Goal: Check status: Check status

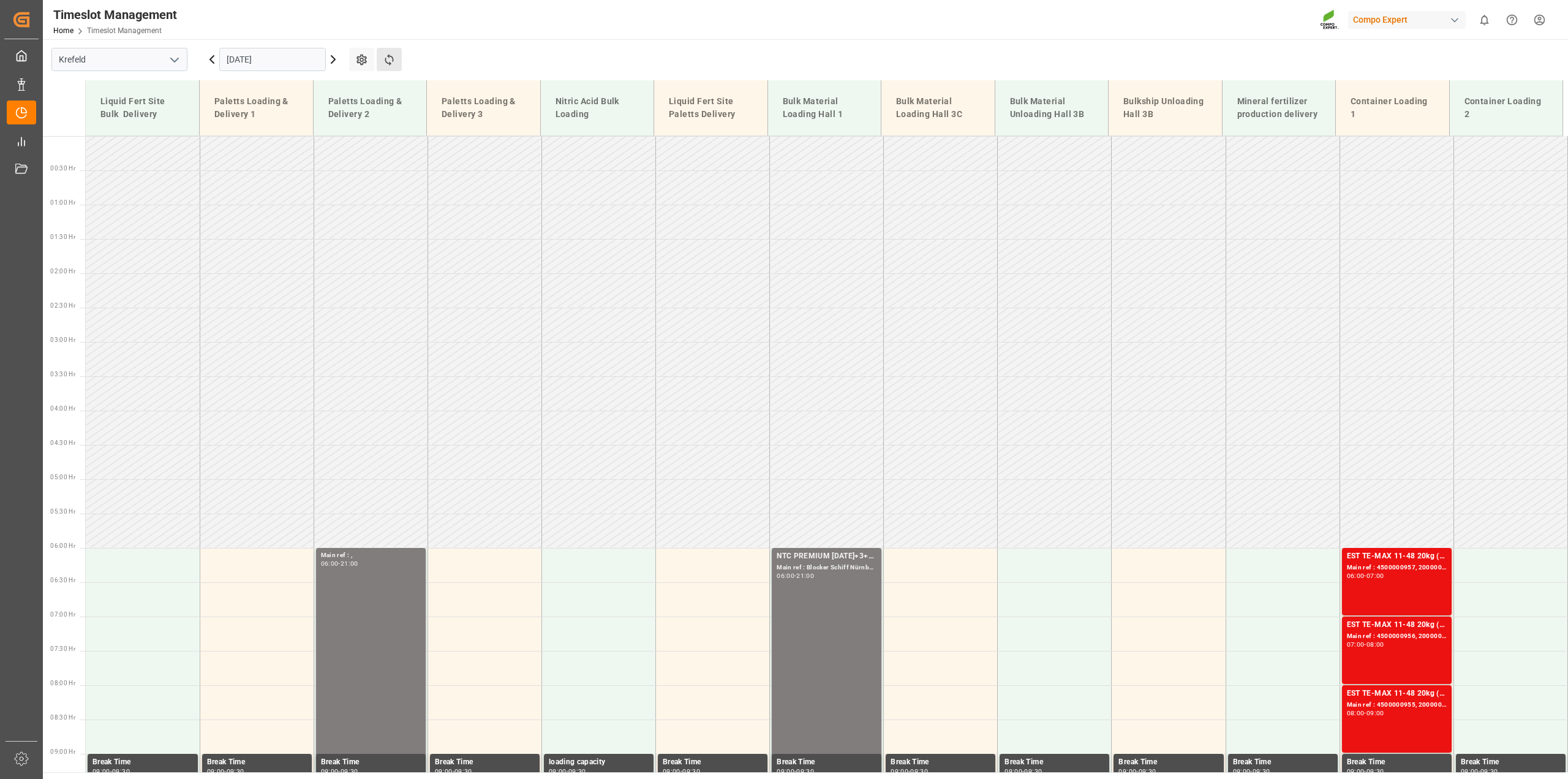
scroll to position [414, 0]
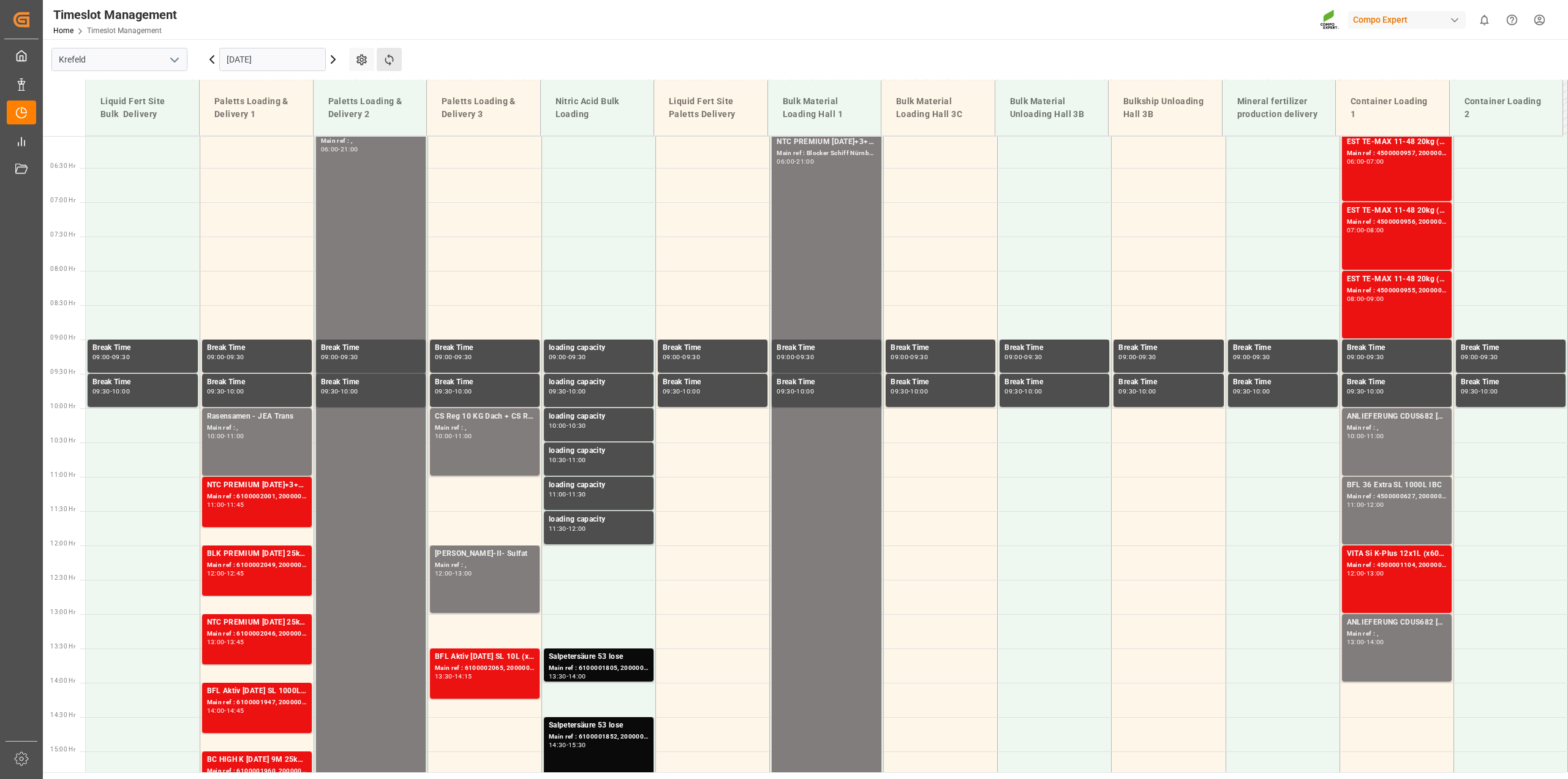
click at [397, 60] on button "Refresh Time Slots" at bounding box center [389, 59] width 25 height 23
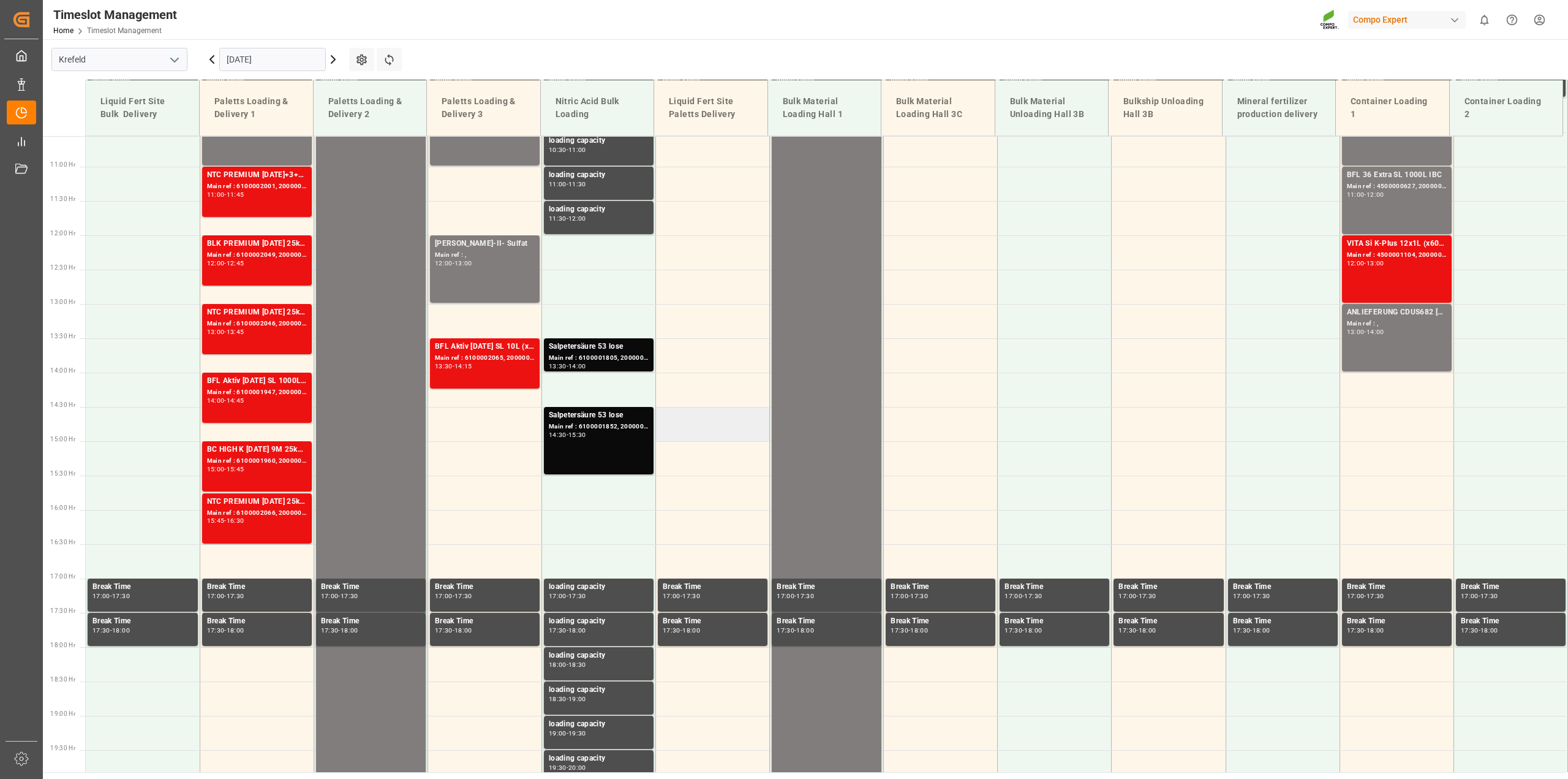
scroll to position [891, 0]
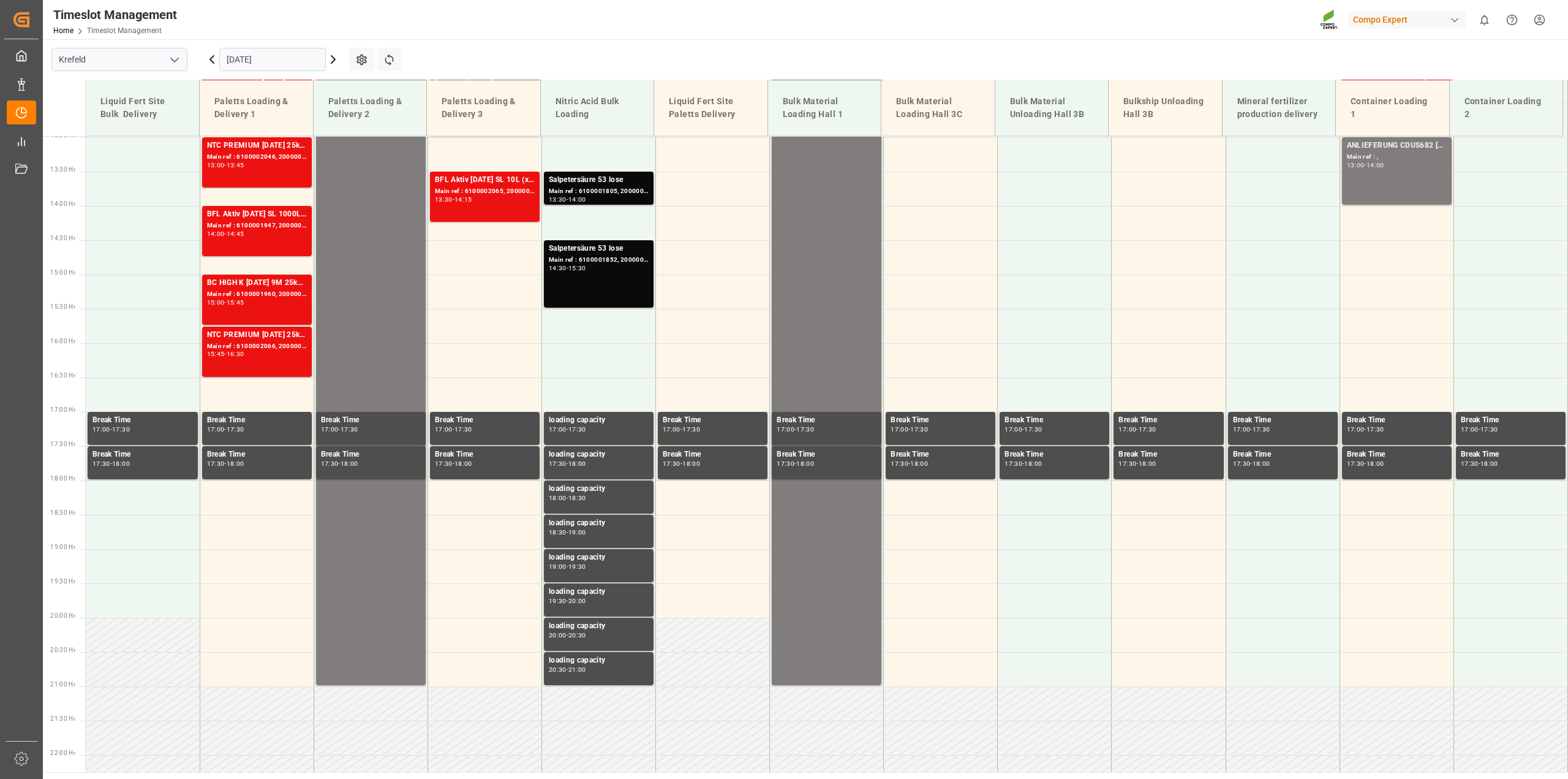
click at [266, 56] on input "[DATE]" at bounding box center [272, 59] width 107 height 23
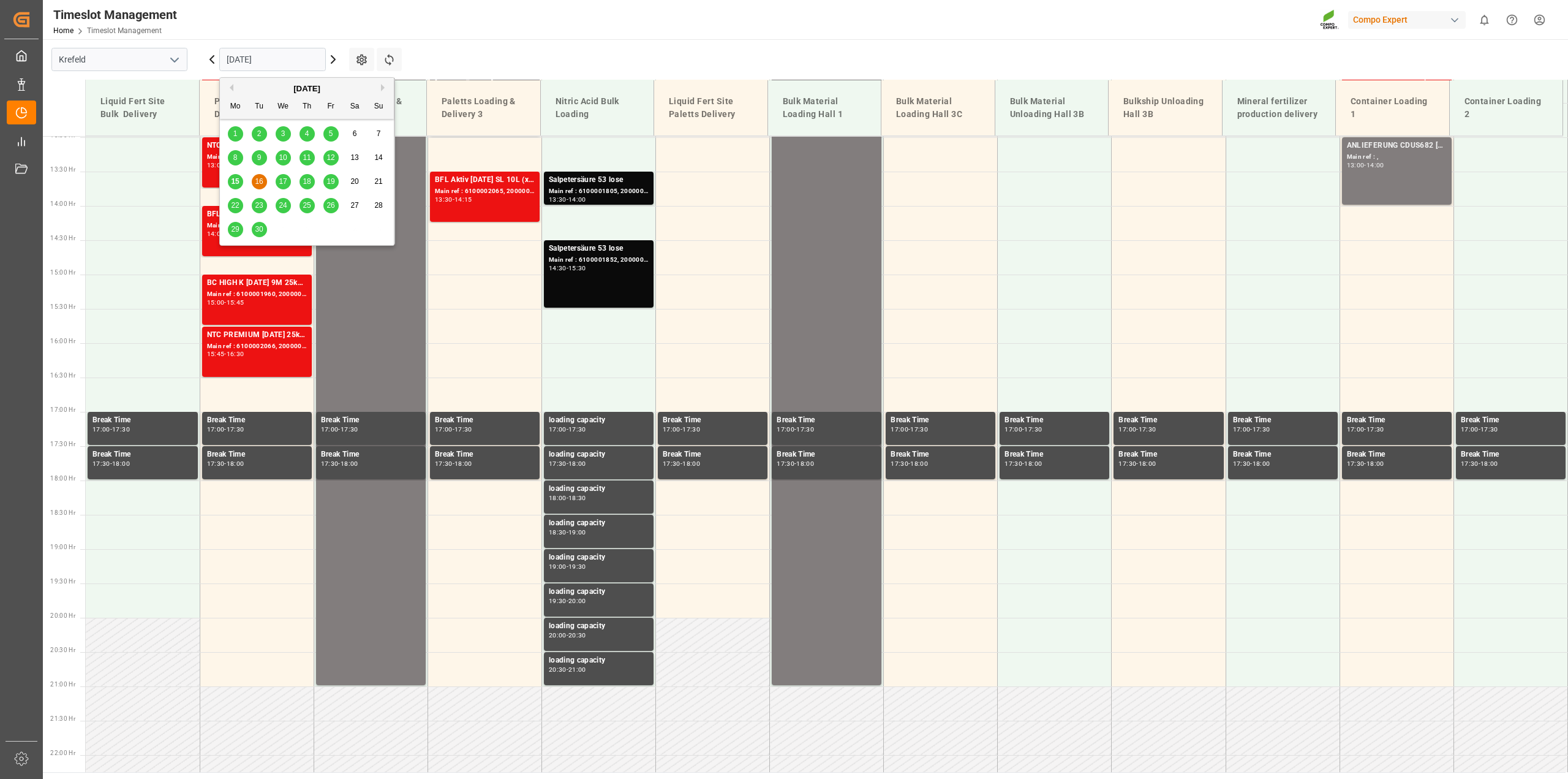
click at [232, 182] on span "15" at bounding box center [235, 181] width 8 height 9
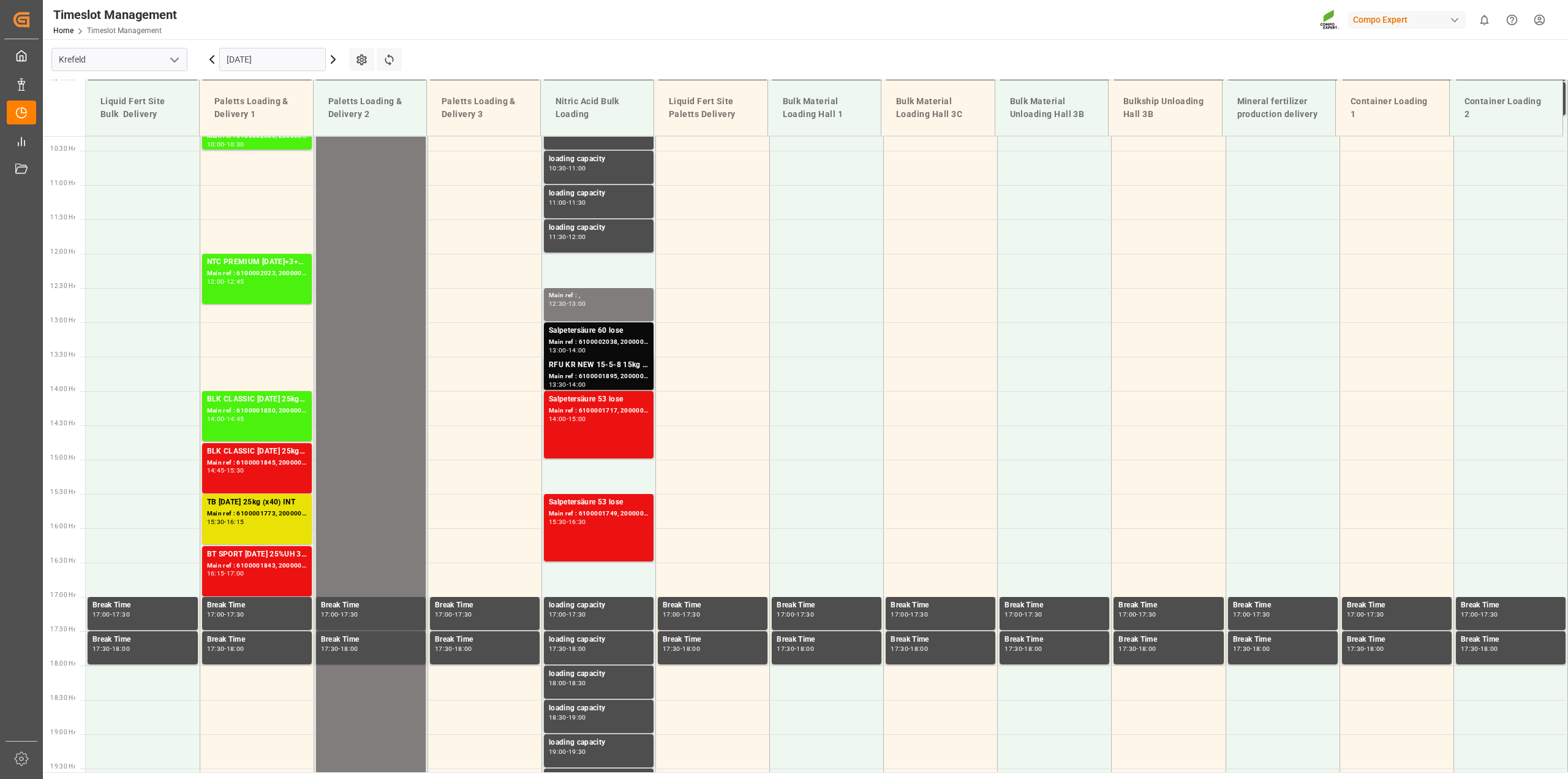
scroll to position [705, 0]
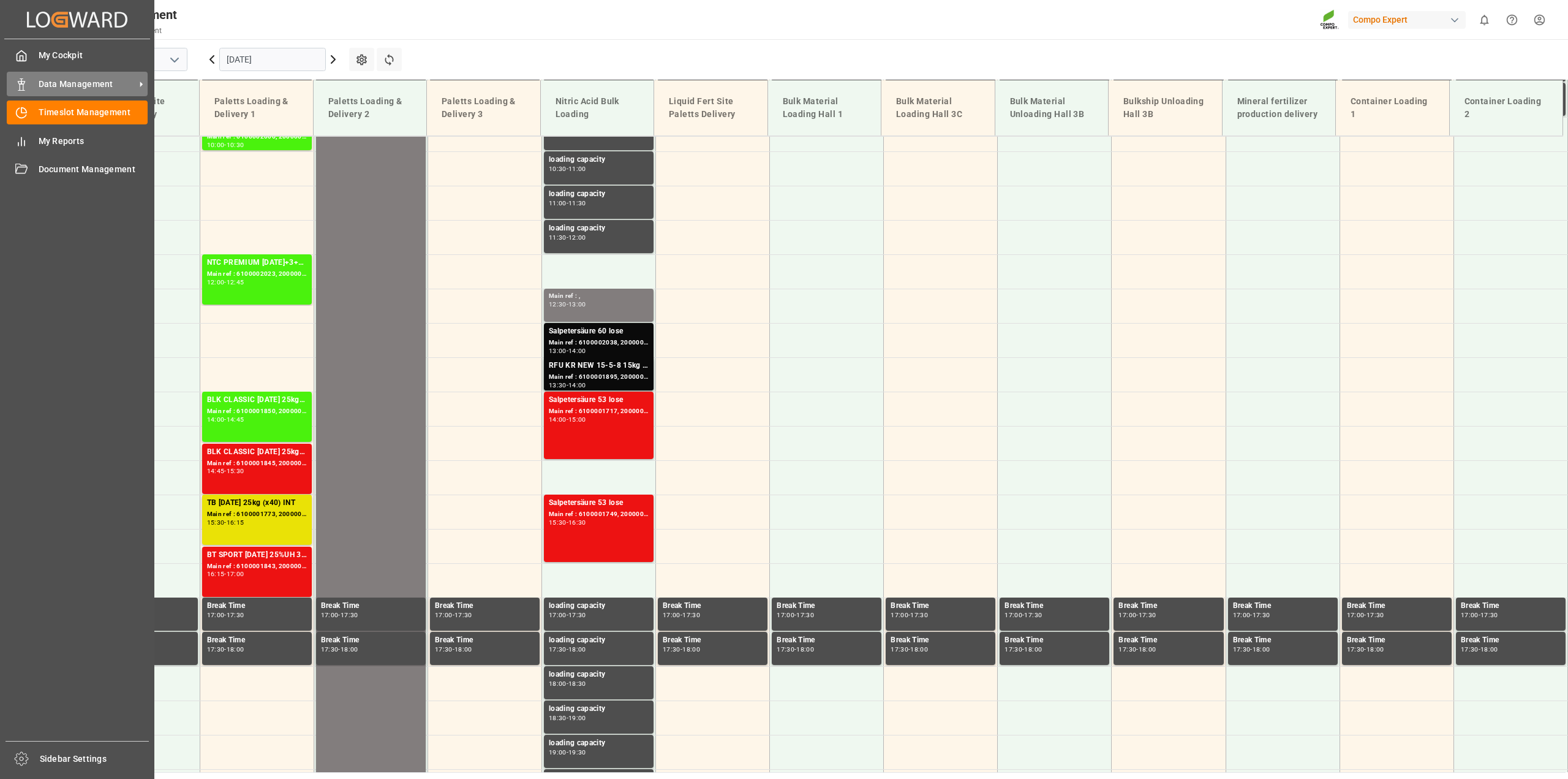
click at [35, 84] on div "Data Management Data Management" at bounding box center [77, 83] width 141 height 24
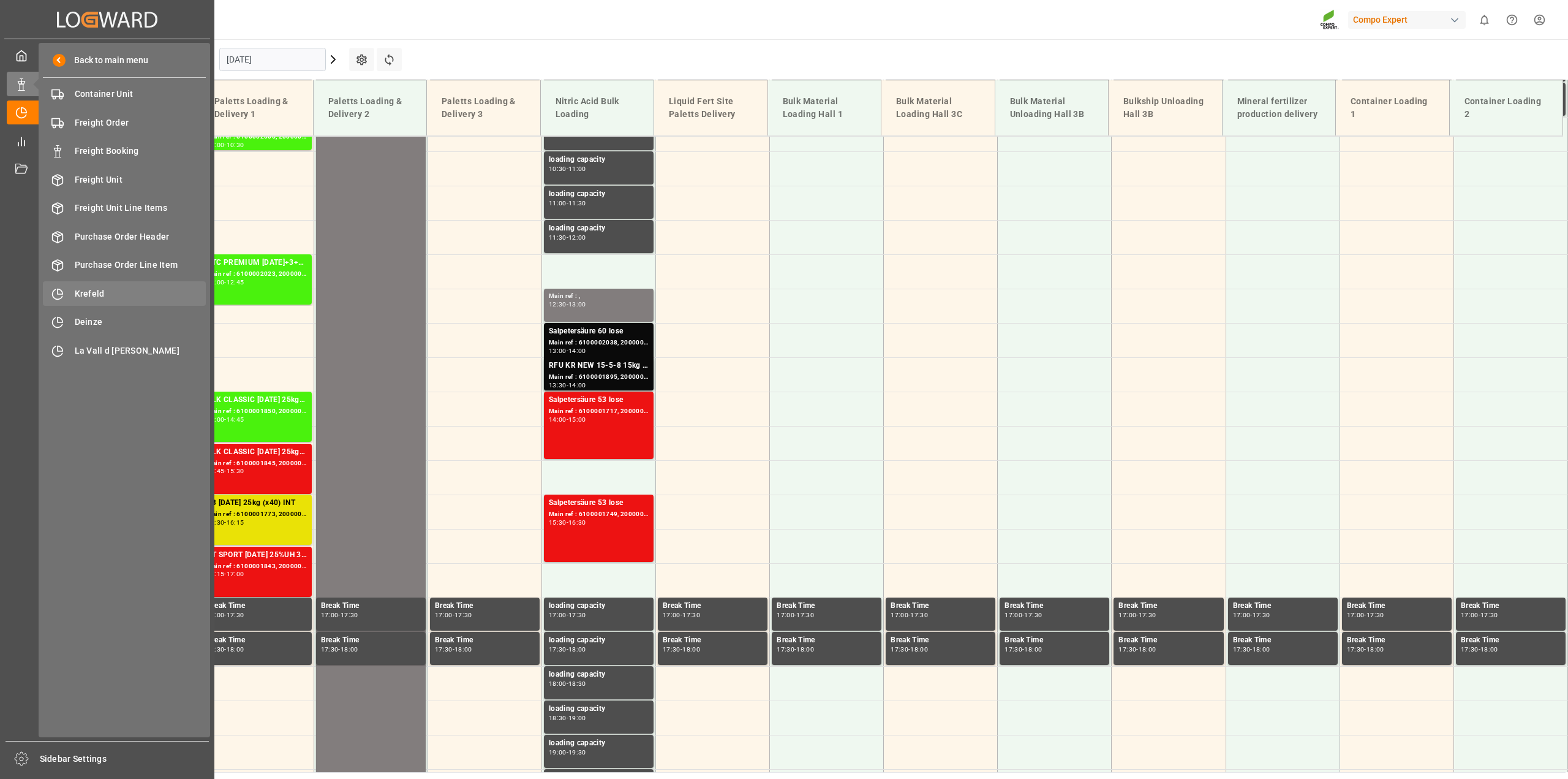
click at [130, 297] on span "Krefeld" at bounding box center [141, 294] width 132 height 13
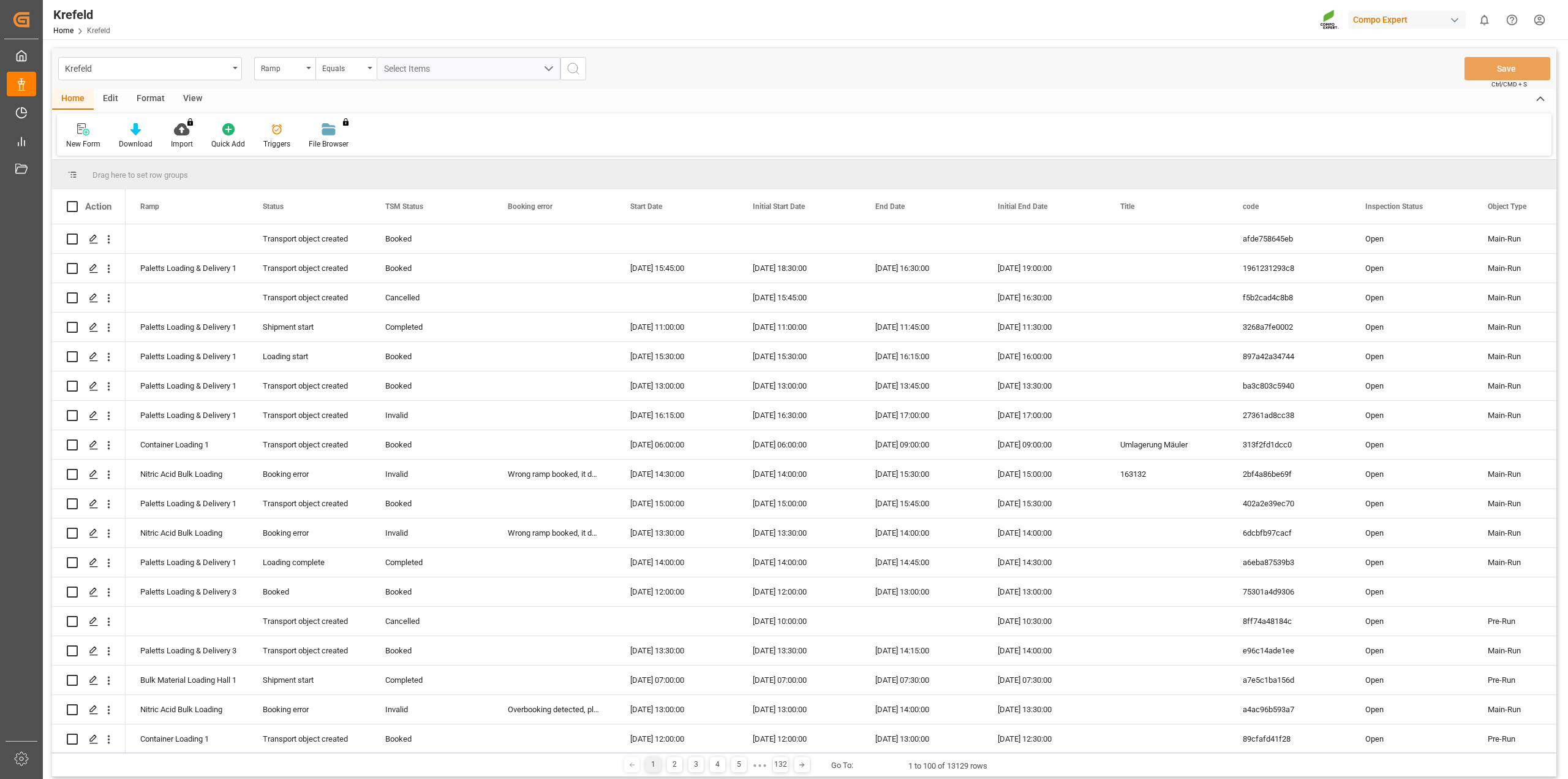
click at [284, 70] on div "Ramp" at bounding box center [282, 67] width 41 height 14
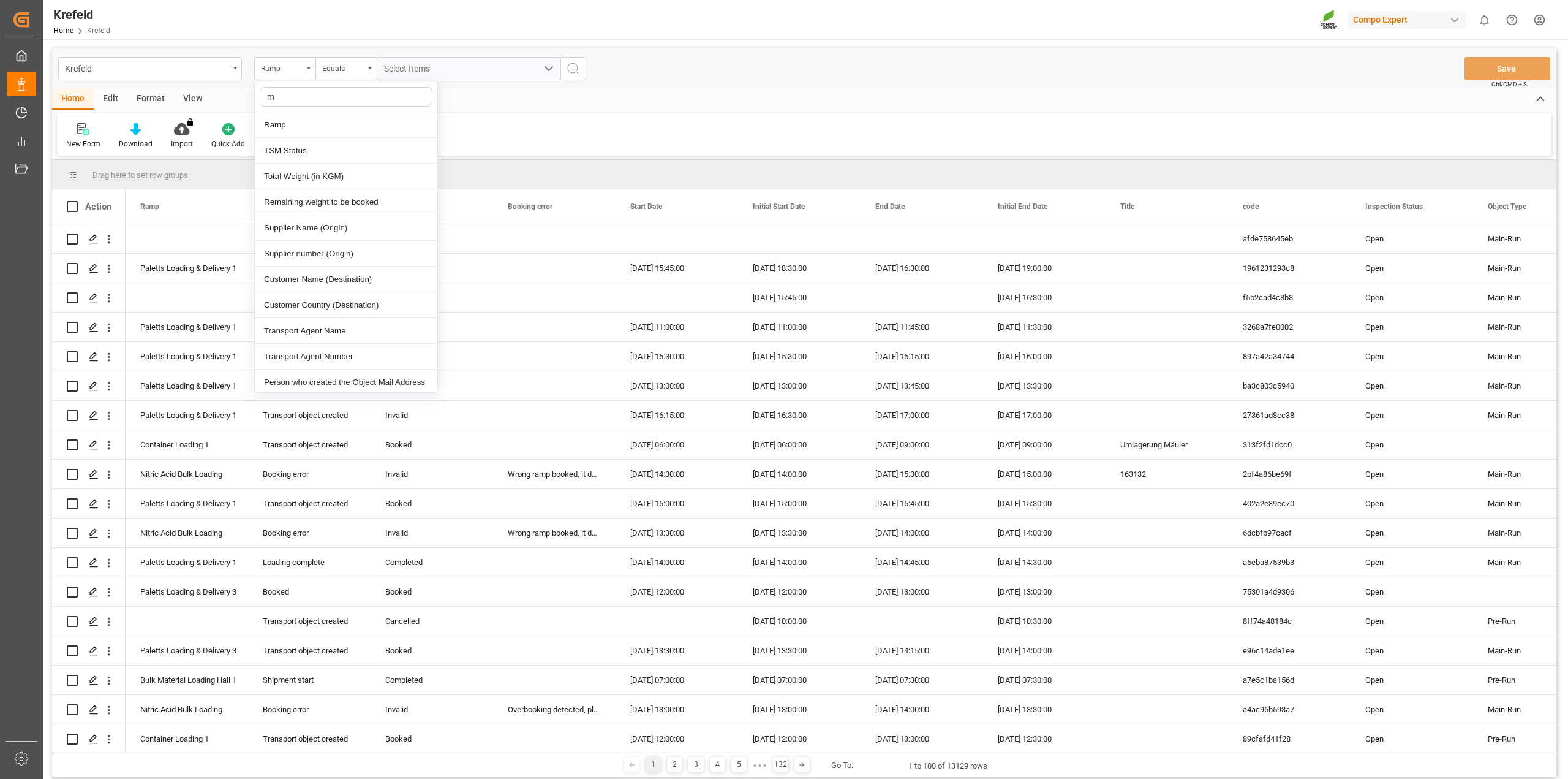
type input "ma"
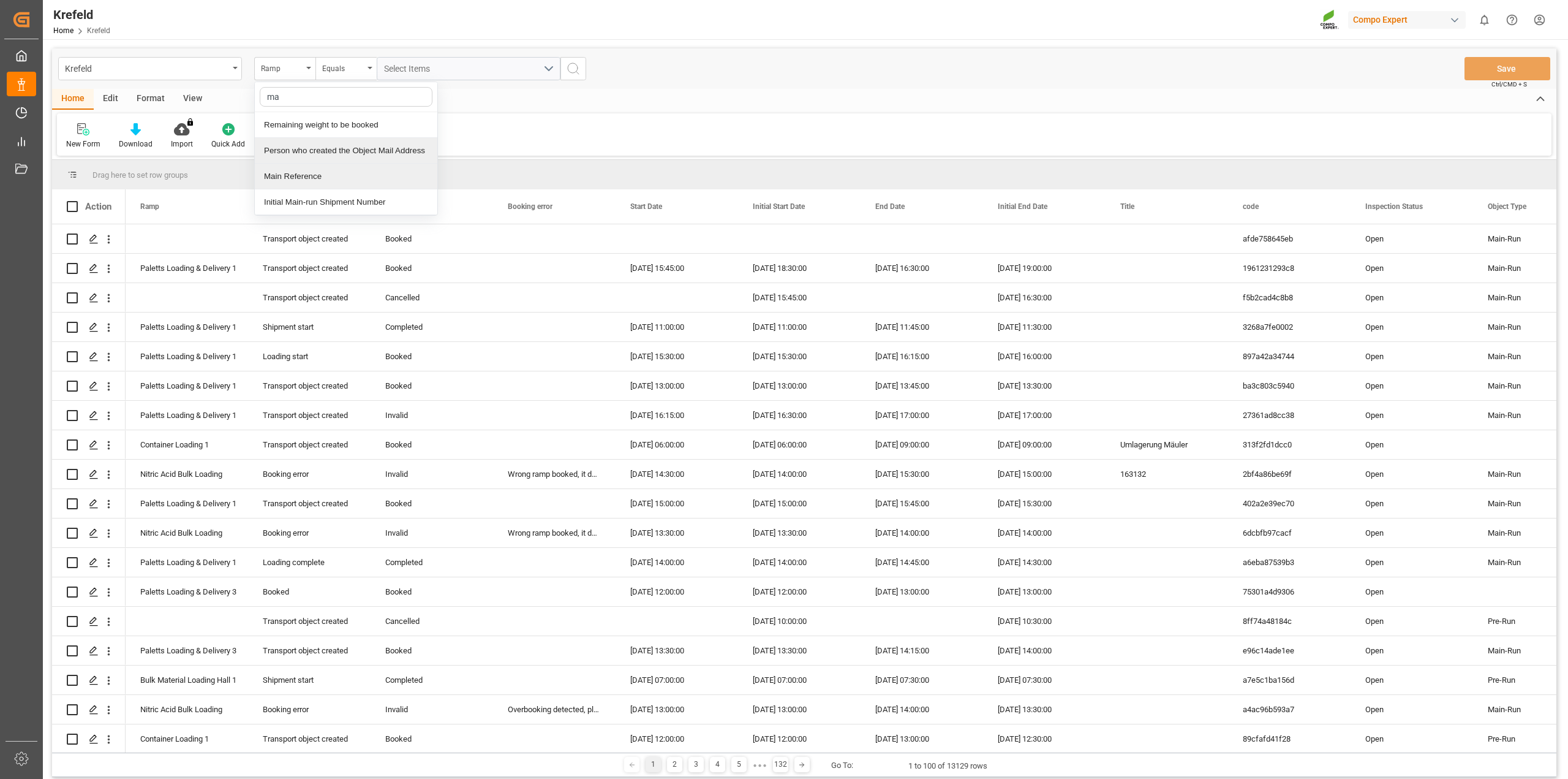
click at [319, 173] on div "Main Reference" at bounding box center [346, 176] width 183 height 26
type input "6100001855"
click at [345, 75] on div "Equals" at bounding box center [346, 68] width 61 height 23
drag, startPoint x: 373, startPoint y: 141, endPoint x: 391, endPoint y: 134, distance: 19.3
click at [374, 141] on div "Fuzzy search" at bounding box center [407, 151] width 183 height 26
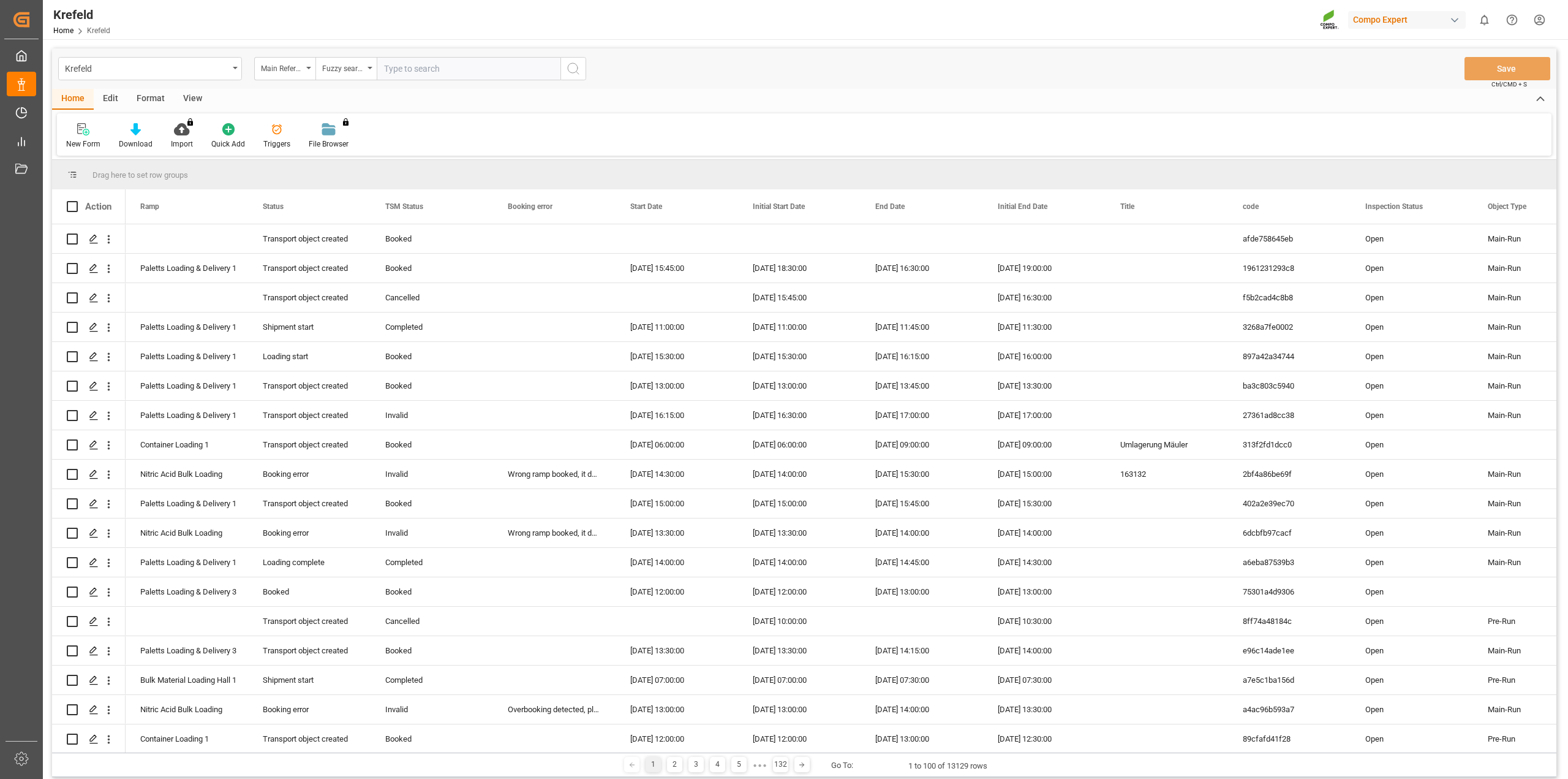
paste input "6100001855"
type input "6100001855"
click at [574, 67] on icon "search button" at bounding box center [573, 68] width 14 height 14
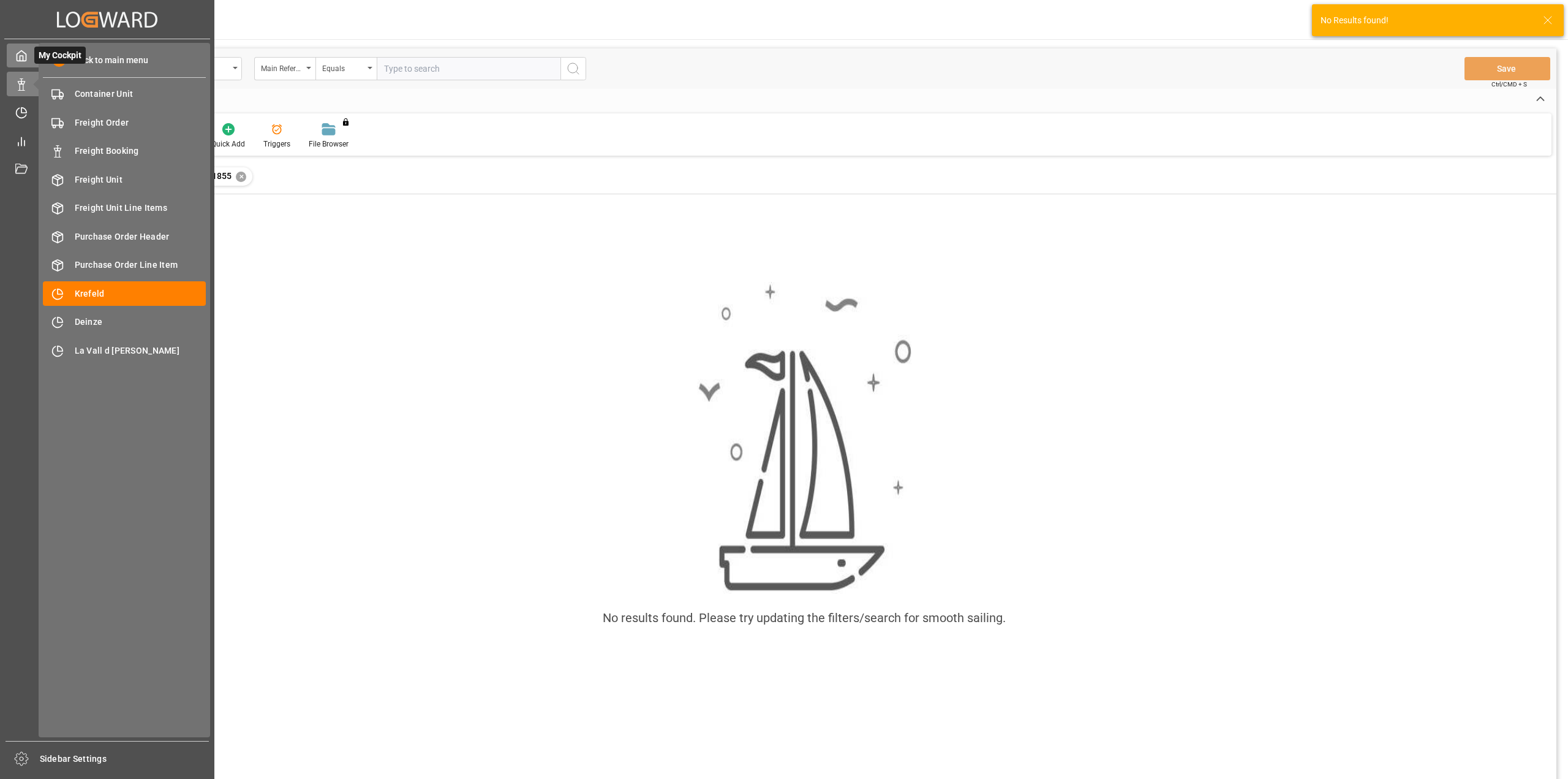
click at [19, 63] on div "My Cockpit My Cockpit" at bounding box center [107, 55] width 201 height 24
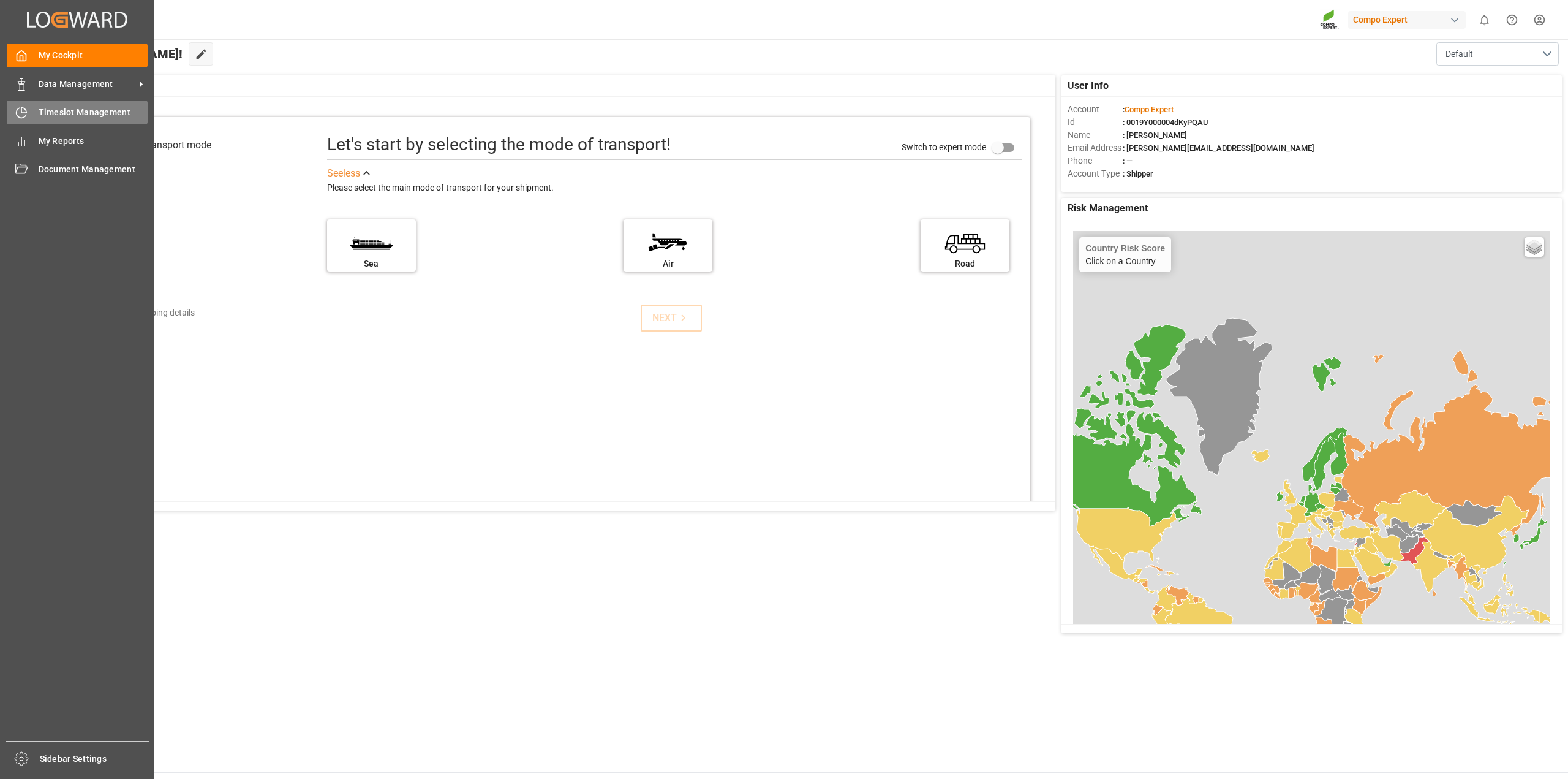
click at [14, 116] on div at bounding box center [17, 112] width 21 height 13
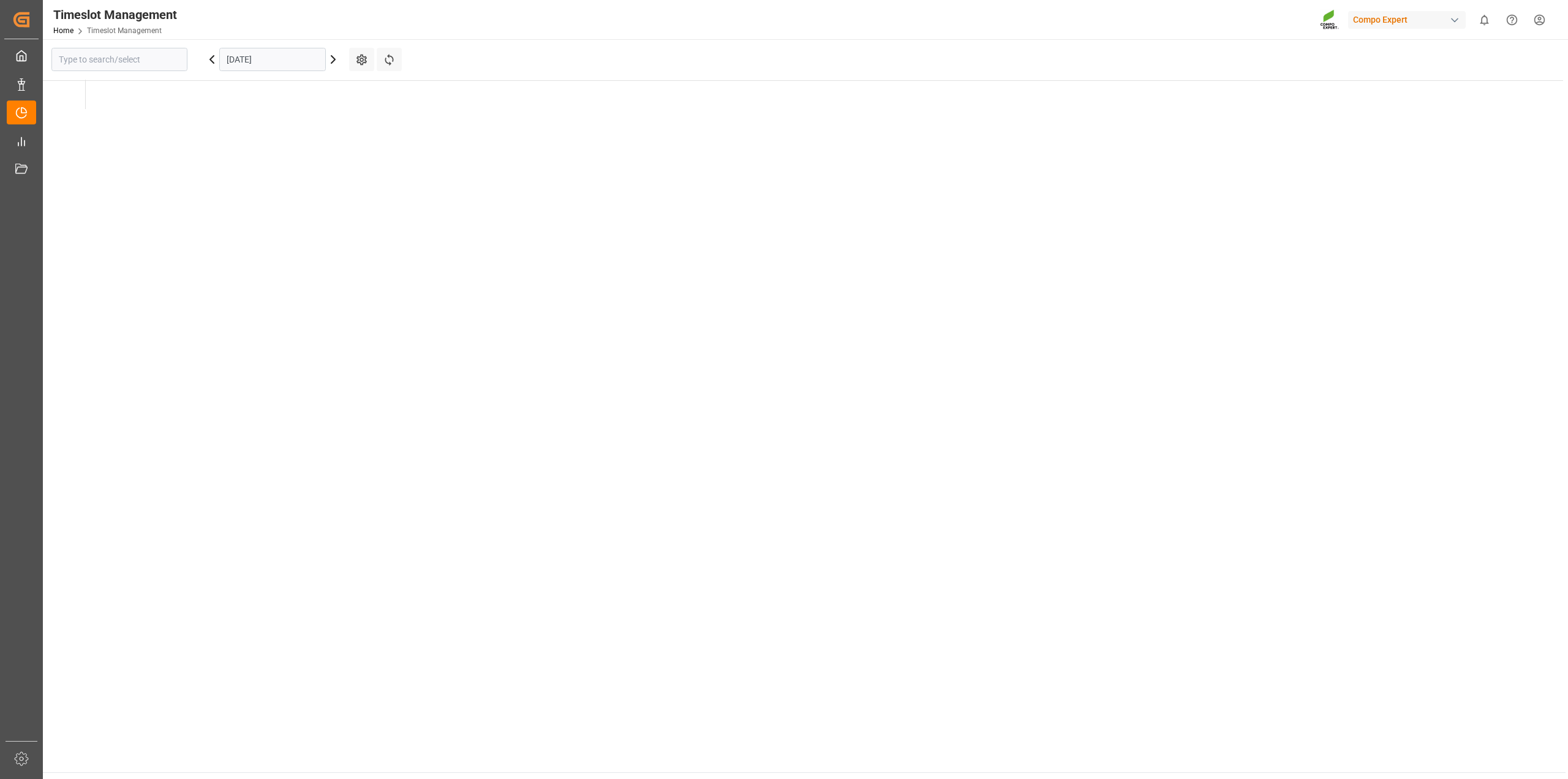
type input "Krefeld"
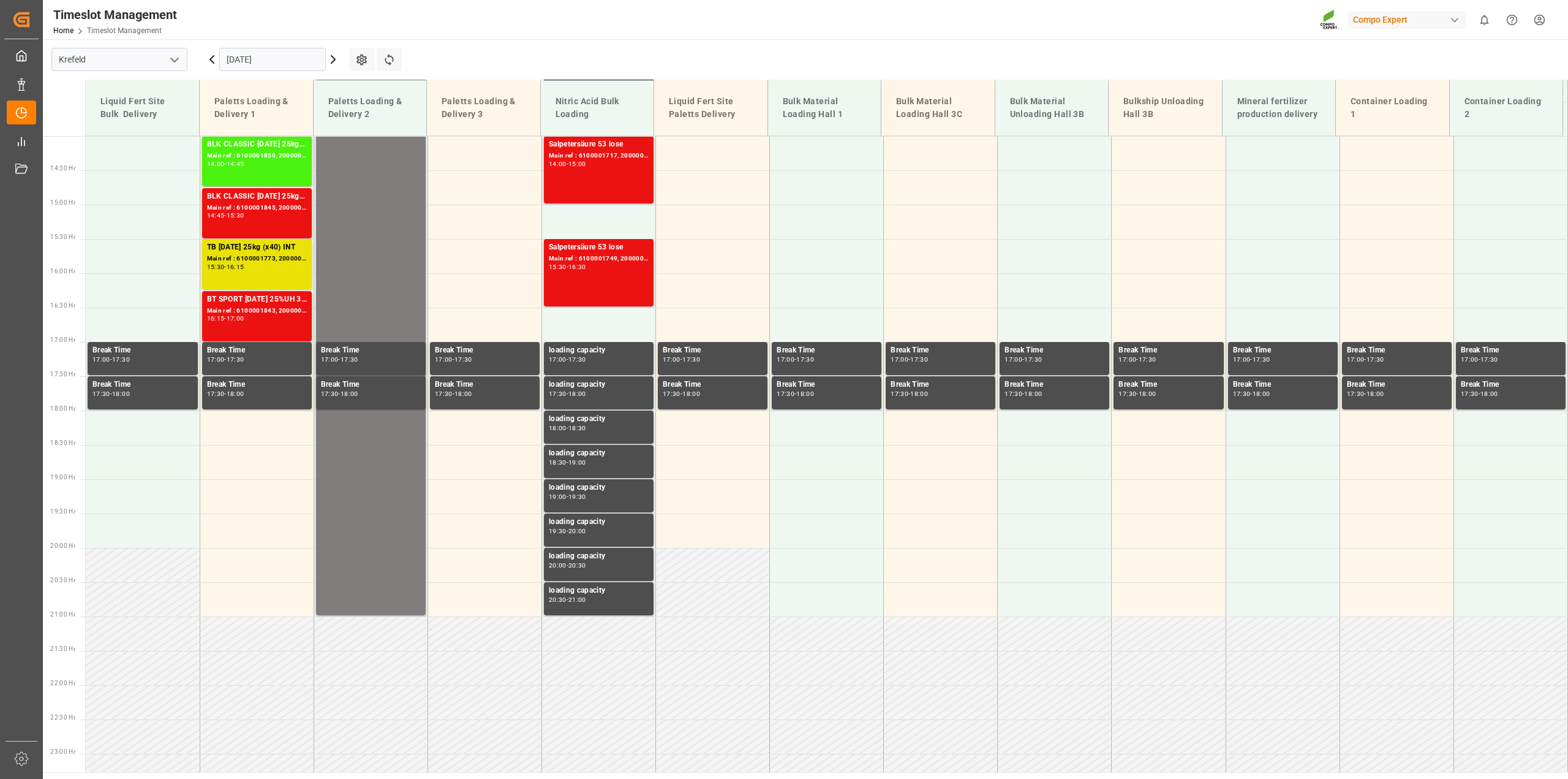
scroll to position [1011, 0]
